Goal: Register for event/course

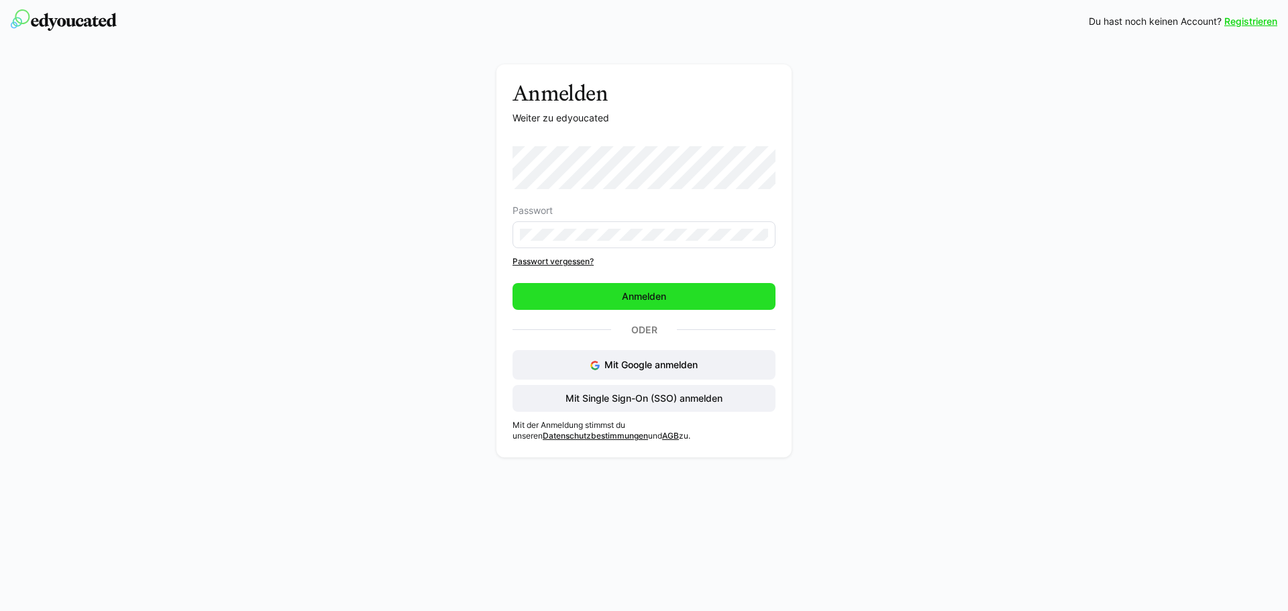
click at [625, 288] on span "Anmelden" at bounding box center [644, 296] width 263 height 27
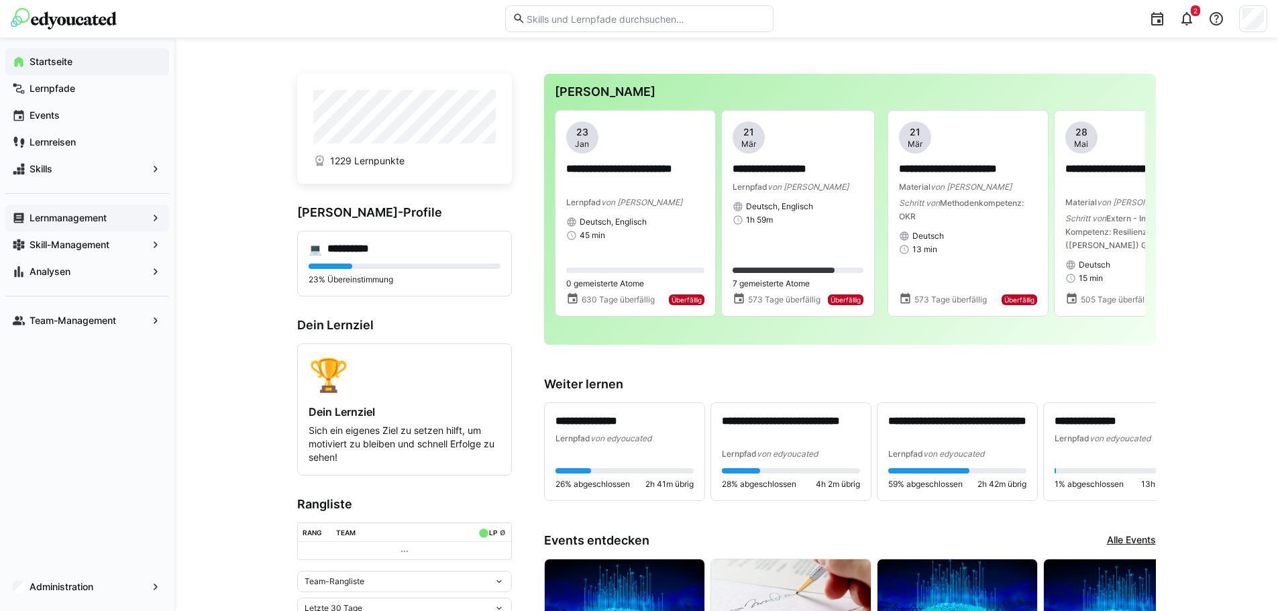
click at [0, 0] on app-navigation-label "Lernmanagement" at bounding box center [0, 0] width 0 height 0
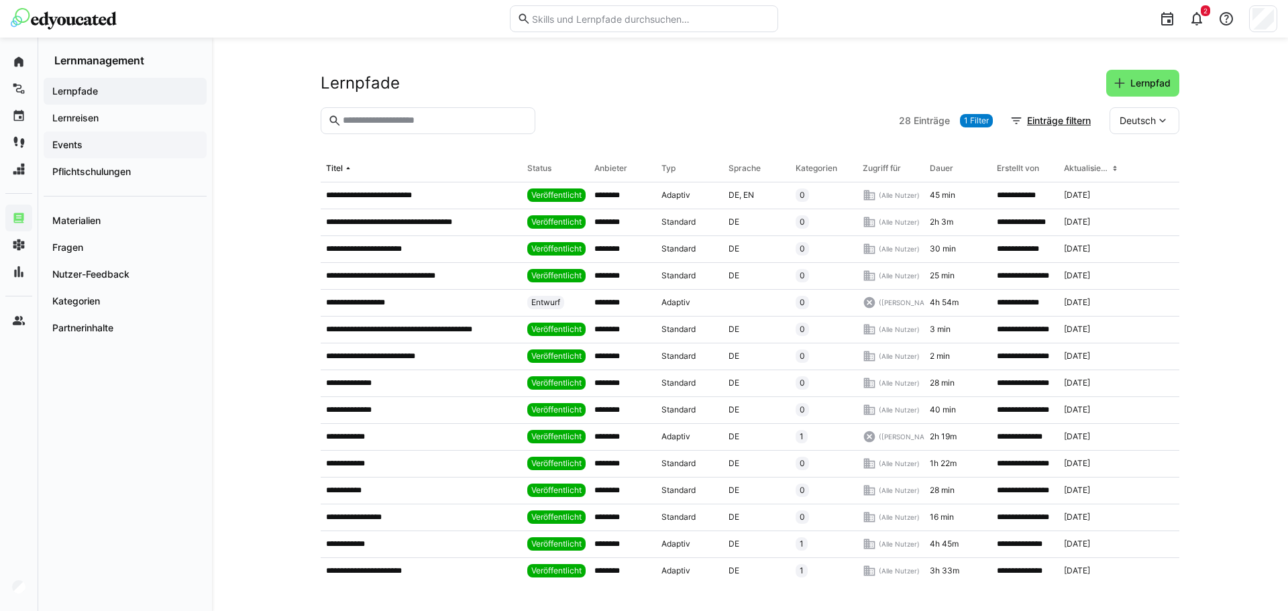
click at [164, 148] on span "Events" at bounding box center [125, 144] width 150 height 13
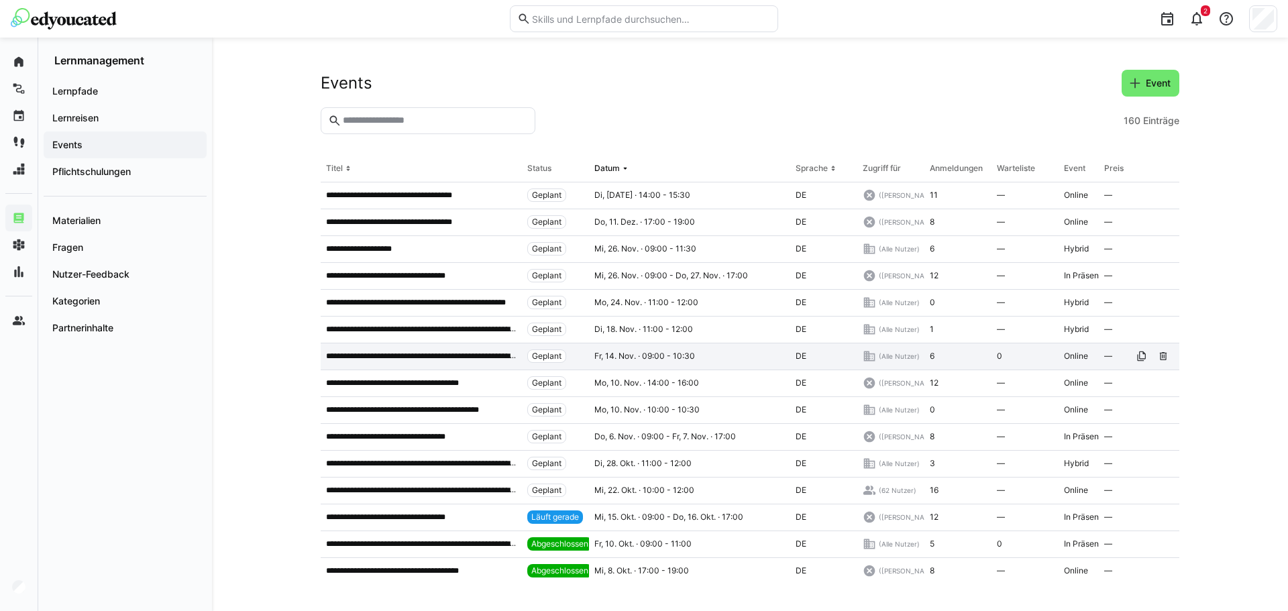
click at [445, 368] on div "**********" at bounding box center [421, 356] width 201 height 27
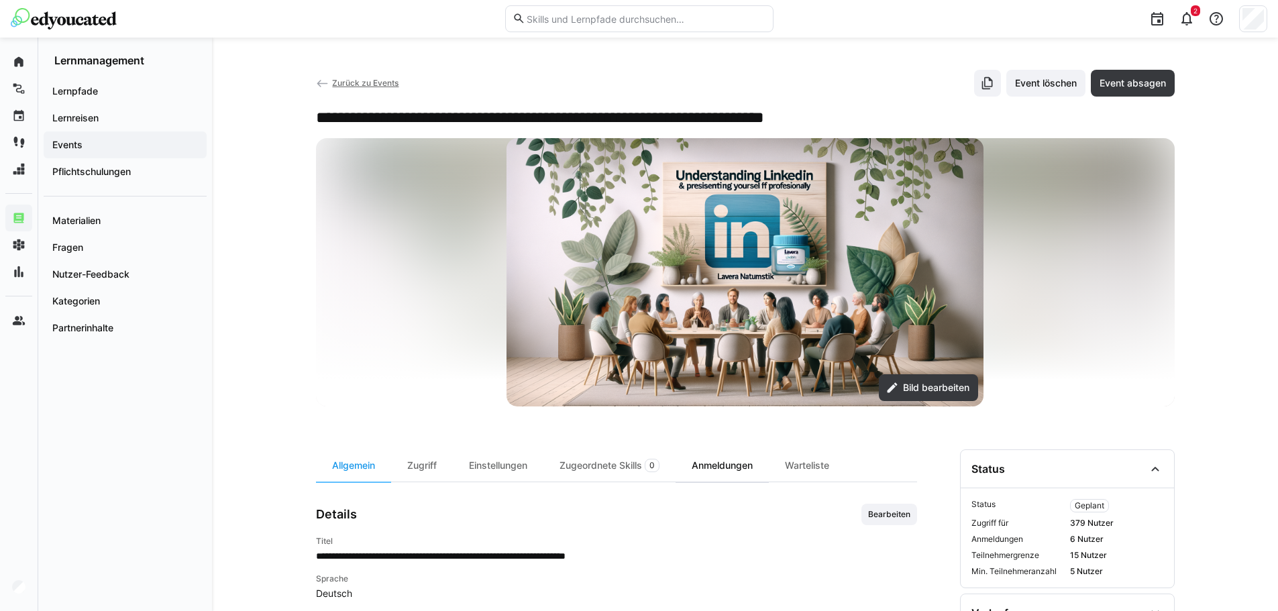
click at [747, 470] on div "Anmeldungen" at bounding box center [722, 465] width 93 height 32
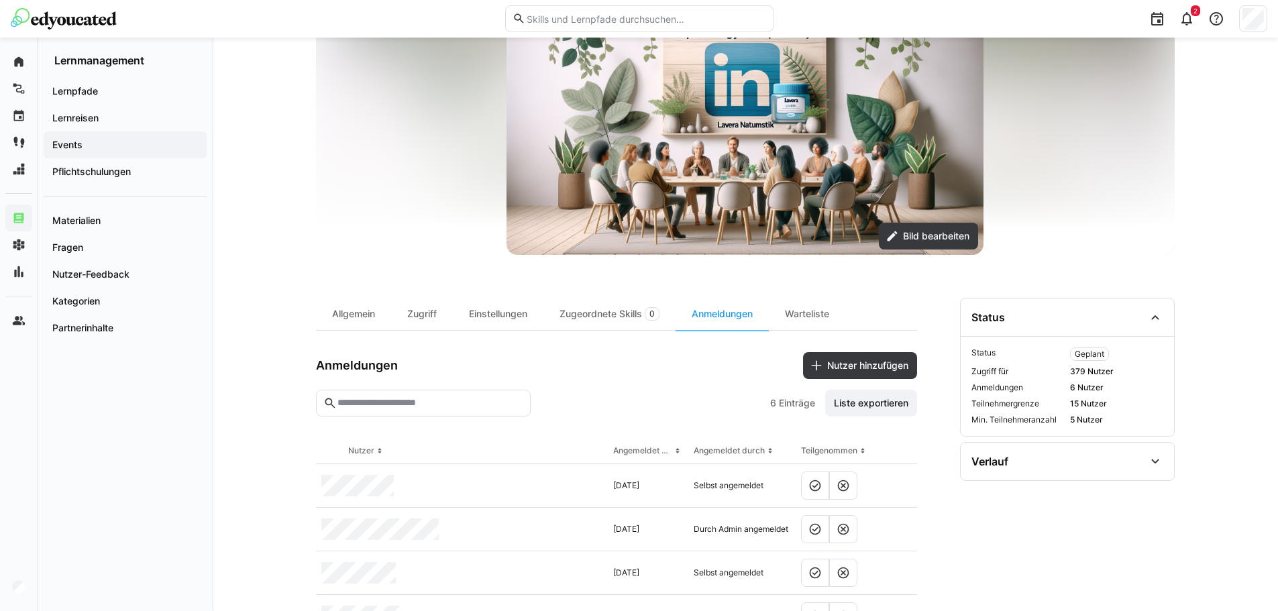
scroll to position [97, 0]
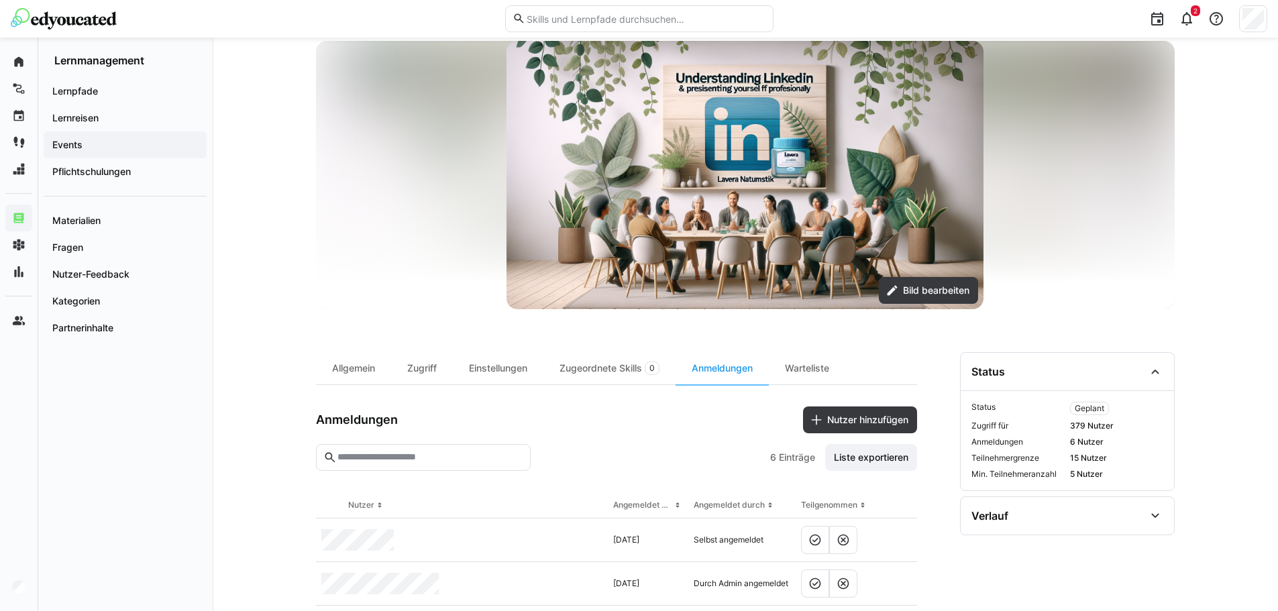
click at [105, 27] on img at bounding box center [64, 18] width 106 height 21
